Goal: Information Seeking & Learning: Learn about a topic

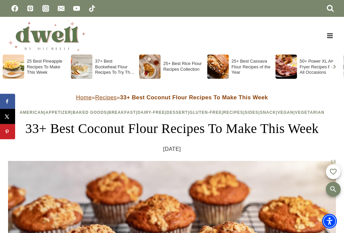
click at [102, 105] on header "Home » Recipes » 33+ Best Coconut Flour Recipes To Make This Week American | Ap…" at bounding box center [172, 123] width 328 height 62
click at [111, 98] on link "Recipes" at bounding box center [106, 97] width 22 height 6
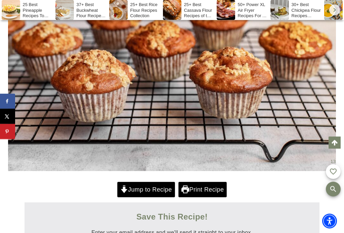
click at [148, 197] on link "Jump to Recipe" at bounding box center [146, 189] width 58 height 15
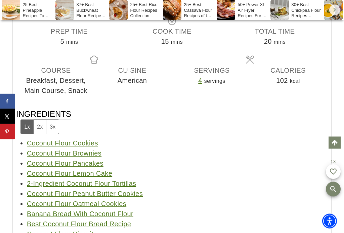
scroll to position [19526, 0]
click at [105, 210] on link "Banana Bread With Coconut Flour" at bounding box center [80, 213] width 107 height 7
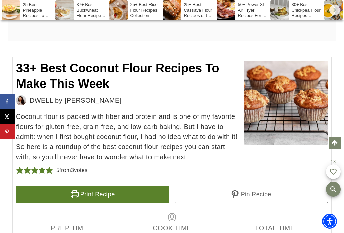
scroll to position [19343, 0]
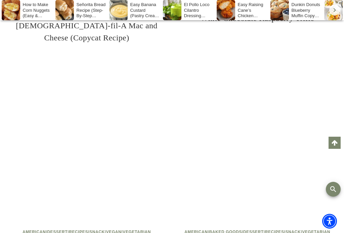
scroll to position [475, 0]
